Goal: Find specific page/section: Find specific page/section

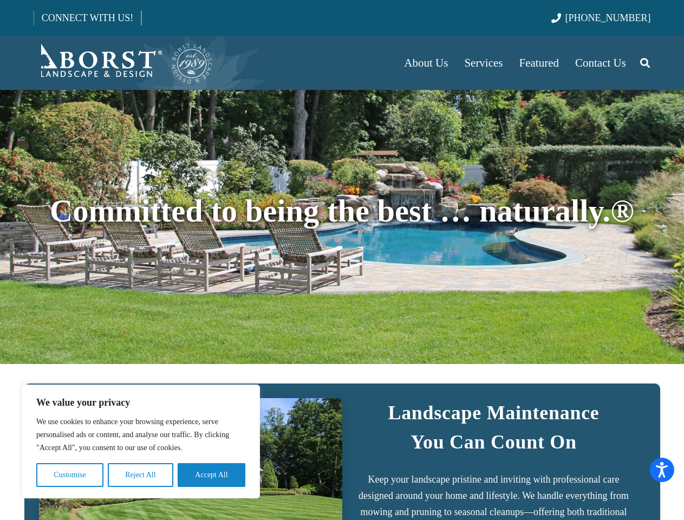
click at [342, 260] on div "Committed to being the best … naturally.®" at bounding box center [342, 227] width 617 height 196
click at [70, 475] on button "Customise" at bounding box center [69, 475] width 67 height 24
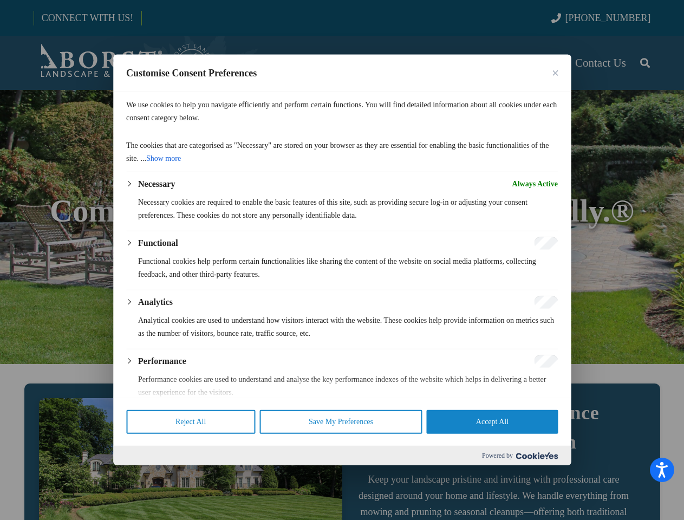
click at [140, 165] on p "The cookies that are categorised as "Necessary" are stored on your browser as t…" at bounding box center [342, 152] width 432 height 26
click at [211, 475] on div "Necessary Always Active Necessary cookies are required to enable the basic feat…" at bounding box center [342, 345] width 432 height 335
click at [645, 63] on div at bounding box center [342, 260] width 684 height 520
click at [655, 36] on div at bounding box center [342, 260] width 684 height 520
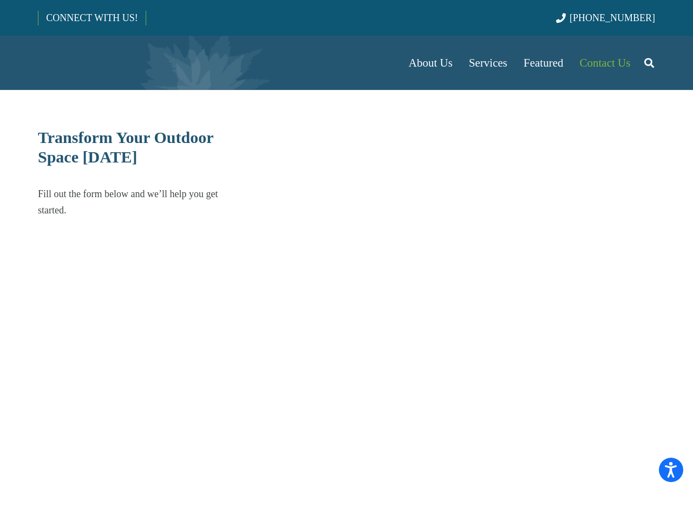
select select "******"
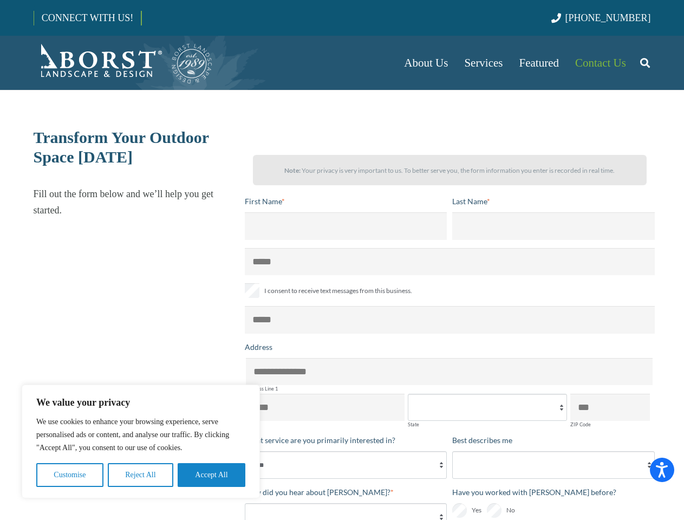
click at [70, 475] on button "Customise" at bounding box center [69, 475] width 67 height 24
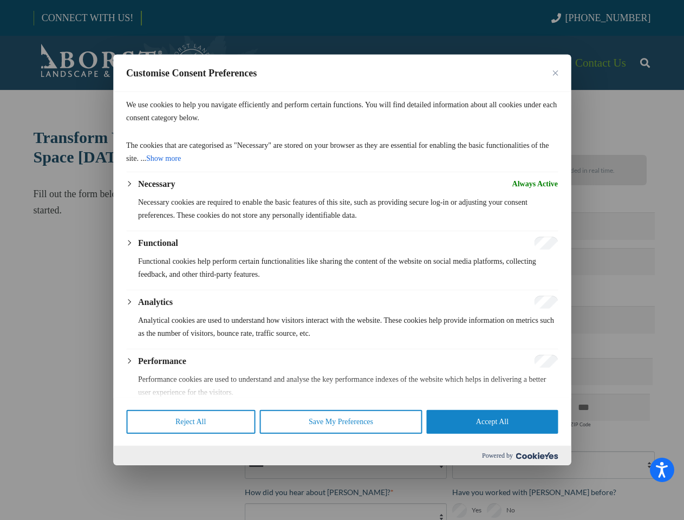
click at [140, 475] on div at bounding box center [342, 260] width 684 height 520
click at [211, 125] on p "We use cookies to help you navigate efficiently and perform certain functions. …" at bounding box center [342, 112] width 432 height 26
click at [645, 63] on div at bounding box center [342, 260] width 684 height 520
click at [655, 36] on div at bounding box center [342, 260] width 684 height 520
click at [449, 324] on p "Analytical cookies are used to understand how visitors interact with the websit…" at bounding box center [348, 327] width 420 height 26
